Goal: Task Accomplishment & Management: Complete application form

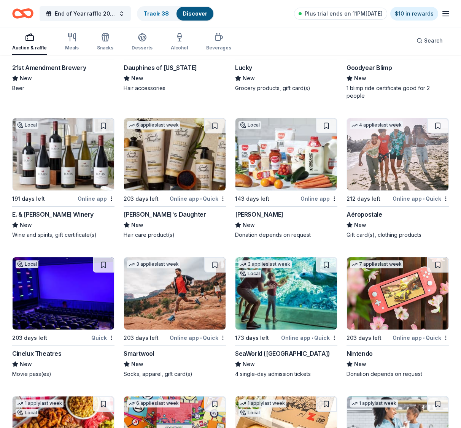
scroll to position [11276, 0]
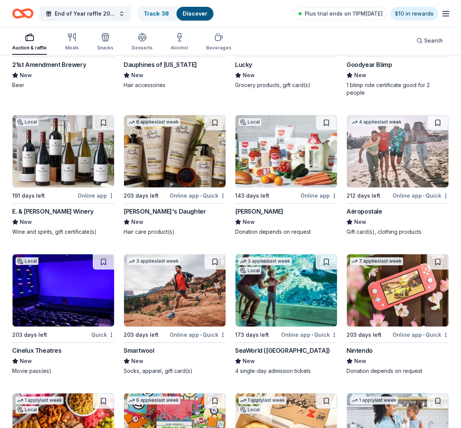
click at [277, 300] on img at bounding box center [285, 290] width 101 height 72
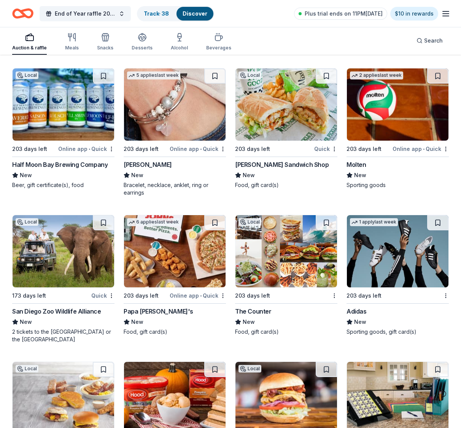
scroll to position [12203, 0]
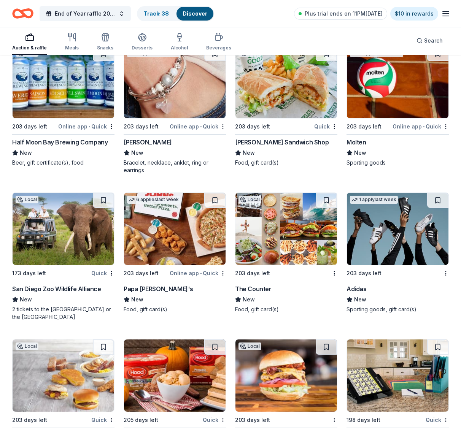
click at [77, 284] on div "San Diego Zoo Wildlife Alliance" at bounding box center [56, 288] width 89 height 9
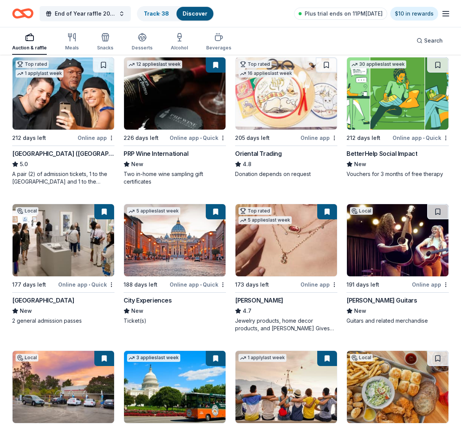
scroll to position [0, 0]
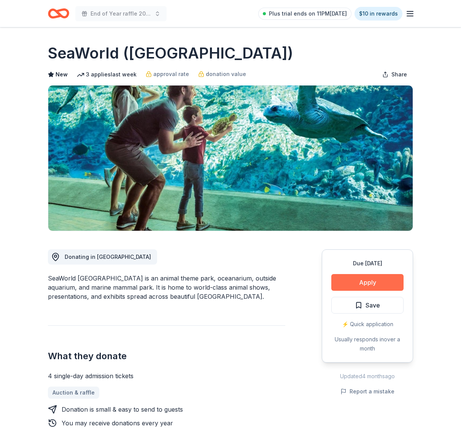
click at [369, 282] on button "Apply" at bounding box center [367, 282] width 72 height 17
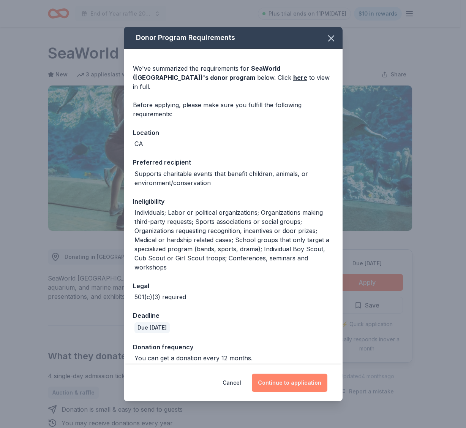
click at [309, 378] on button "Continue to application" at bounding box center [290, 383] width 76 height 18
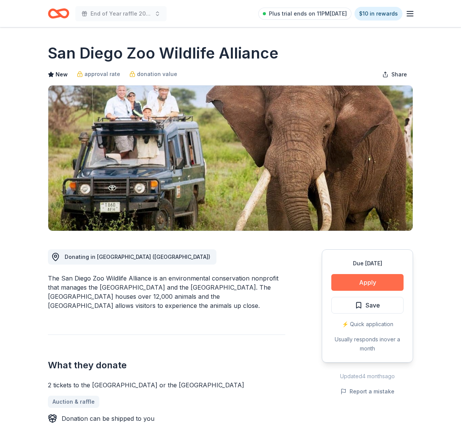
click at [352, 282] on button "Apply" at bounding box center [367, 282] width 72 height 17
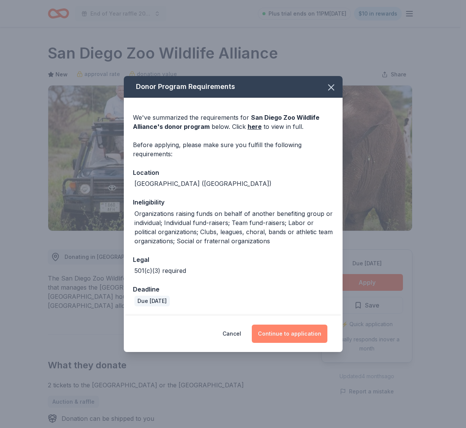
click at [320, 333] on button "Continue to application" at bounding box center [290, 334] width 76 height 18
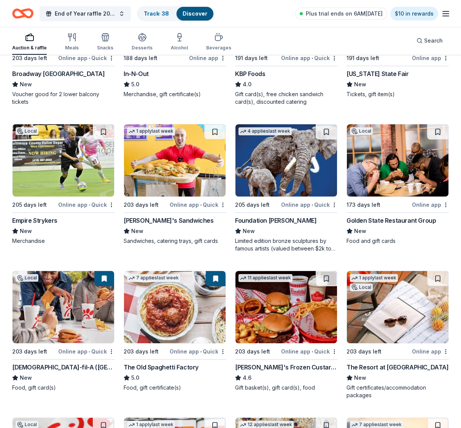
scroll to position [1324, 0]
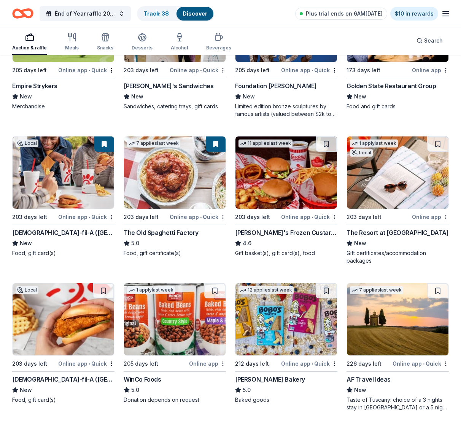
click at [174, 185] on img at bounding box center [174, 172] width 101 height 72
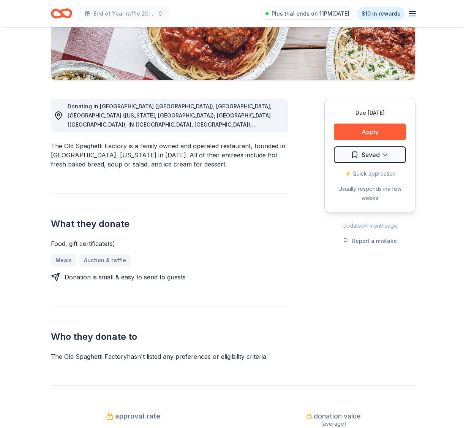
scroll to position [190, 0]
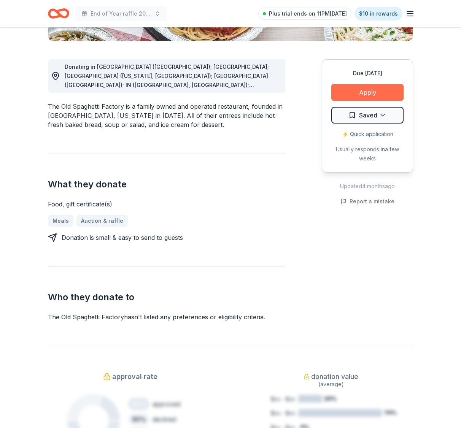
click at [372, 90] on button "Apply" at bounding box center [367, 92] width 72 height 17
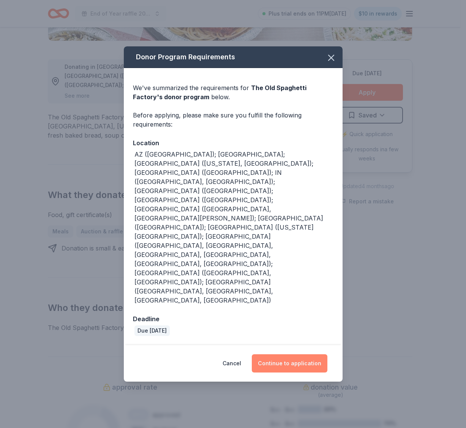
click at [311, 354] on button "Continue to application" at bounding box center [290, 363] width 76 height 18
